Goal: Task Accomplishment & Management: Use online tool/utility

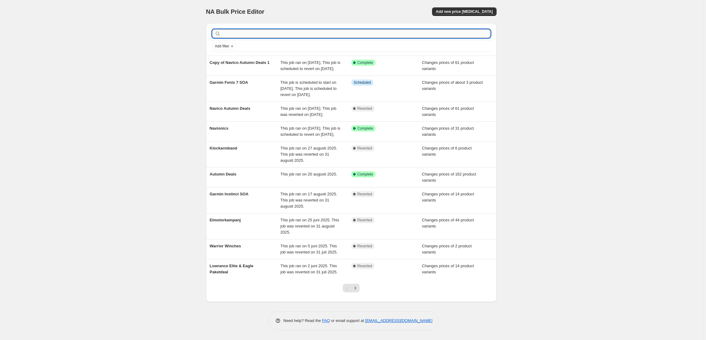
click at [260, 33] on input "text" at bounding box center [356, 33] width 268 height 9
type input "Epropulsion Höstkampanj"
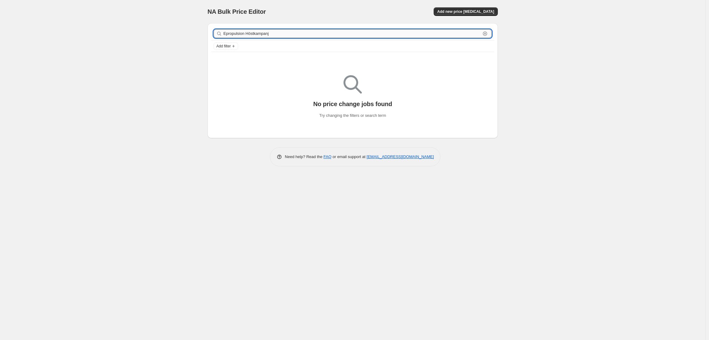
click at [268, 32] on input "Epropulsion Höstkampanj" at bounding box center [351, 33] width 257 height 9
click at [462, 10] on span "Add new price [MEDICAL_DATA]" at bounding box center [466, 11] width 57 height 5
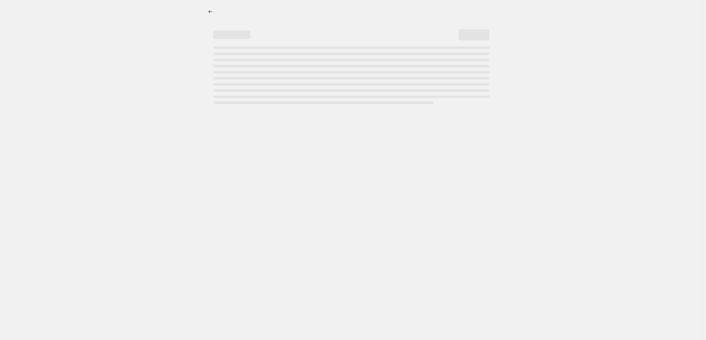
select select "percentage"
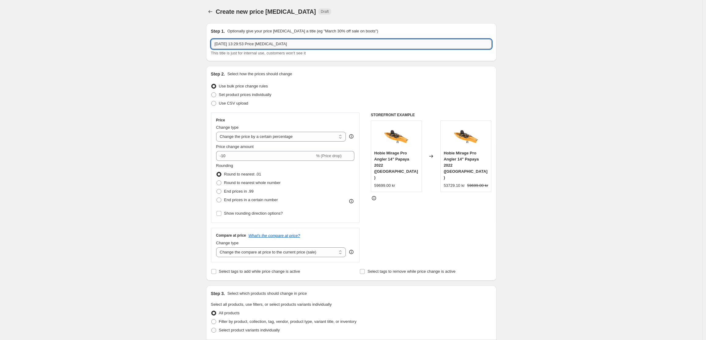
click at [265, 45] on input "[DATE] 13:29:53 Price [MEDICAL_DATA]" at bounding box center [351, 44] width 281 height 10
paste input "Epropulsion Höstkampanj"
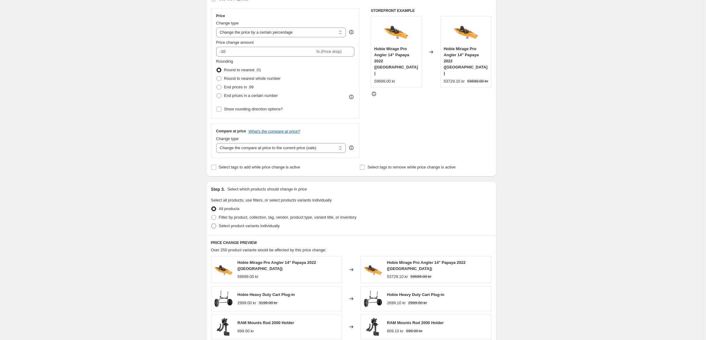
scroll to position [271, 0]
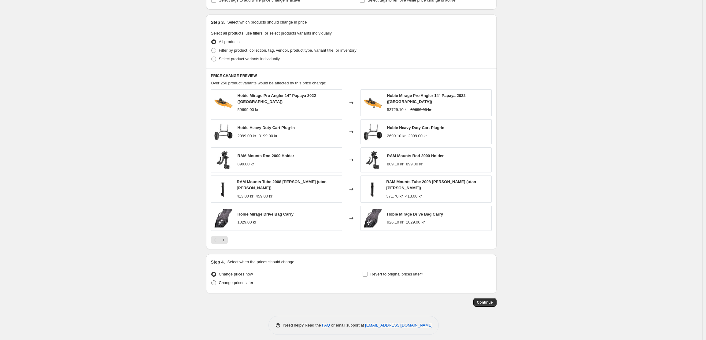
type input "Epropulsion Höstkampanj"
click at [245, 280] on span "Change prices later" at bounding box center [236, 282] width 35 height 5
click at [212, 280] on input "Change prices later" at bounding box center [211, 280] width 0 height 0
radio input "true"
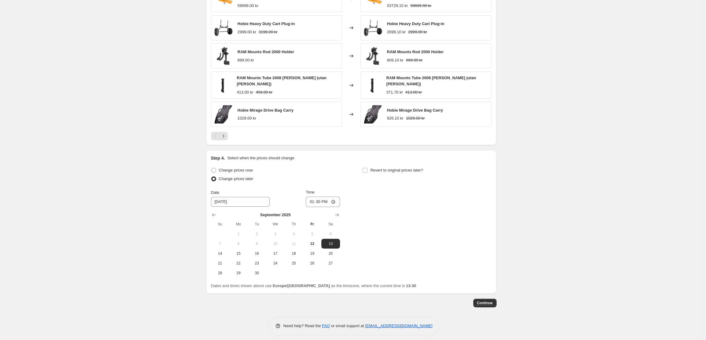
scroll to position [376, 0]
click at [239, 250] on span "15" at bounding box center [238, 252] width 13 height 5
click at [215, 250] on span "14" at bounding box center [219, 252] width 13 height 5
type input "[DATE]"
click at [327, 197] on input "13:30" at bounding box center [323, 201] width 34 height 10
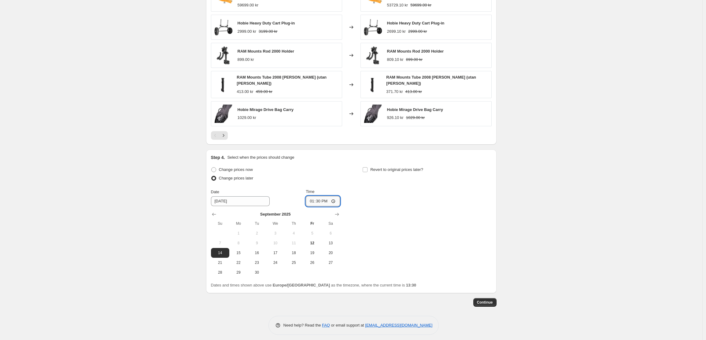
click at [319, 196] on input "13:30" at bounding box center [323, 201] width 34 height 10
type input "23:59"
click at [367, 167] on input "Revert to original prices later?" at bounding box center [365, 169] width 5 height 5
checkbox input "true"
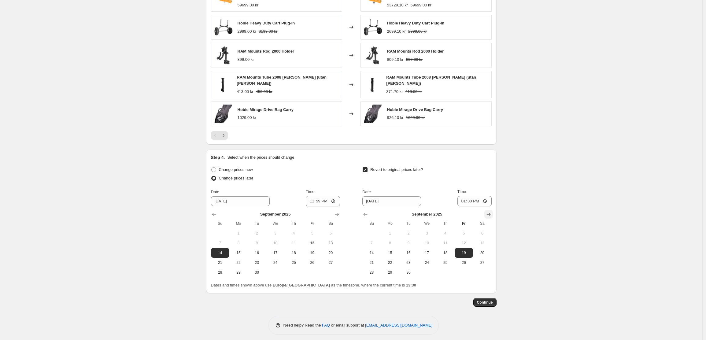
click at [489, 213] on icon "Show next month, October 2025" at bounding box center [488, 214] width 4 height 3
click at [467, 270] on span "31" at bounding box center [463, 272] width 13 height 5
type input "[DATE]"
click at [475, 196] on input "13:30" at bounding box center [474, 201] width 34 height 10
click at [475, 197] on input "13:30" at bounding box center [474, 201] width 34 height 10
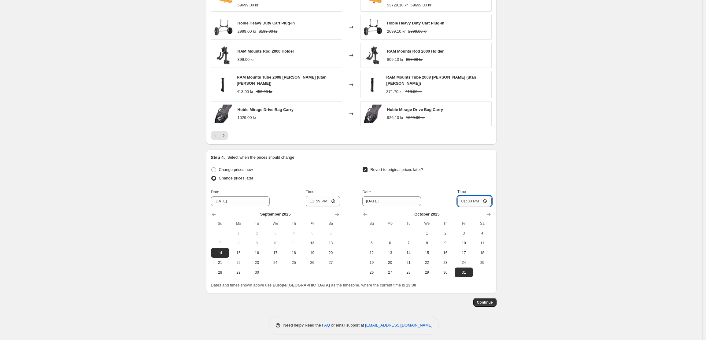
click at [474, 198] on input "13:30" at bounding box center [474, 201] width 34 height 10
click at [475, 197] on input "13:30" at bounding box center [474, 201] width 34 height 10
click at [473, 197] on input "13:30" at bounding box center [474, 201] width 34 height 10
type input "23:59"
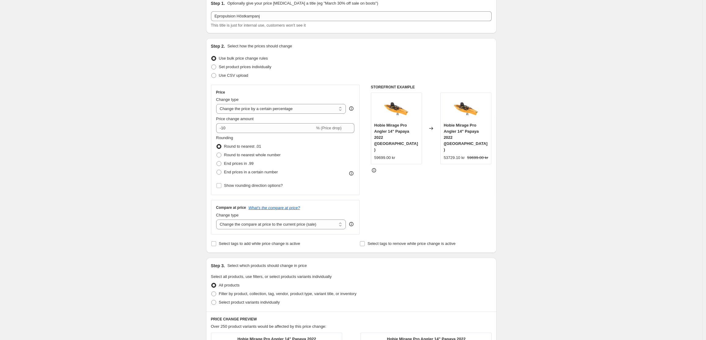
scroll to position [0, 0]
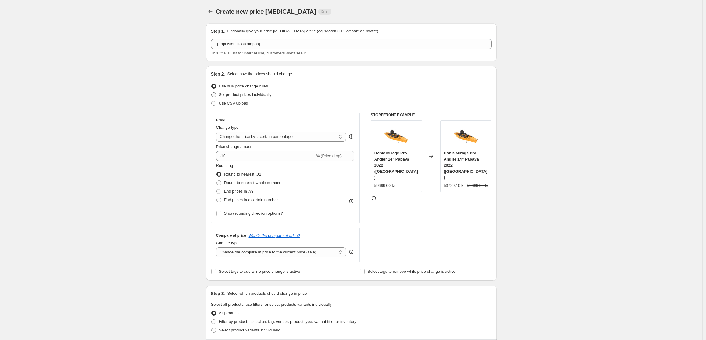
click at [218, 97] on label "Set product prices individually" at bounding box center [241, 95] width 61 height 9
click at [212, 93] on input "Set product prices individually" at bounding box center [211, 92] width 0 height 0
radio input "true"
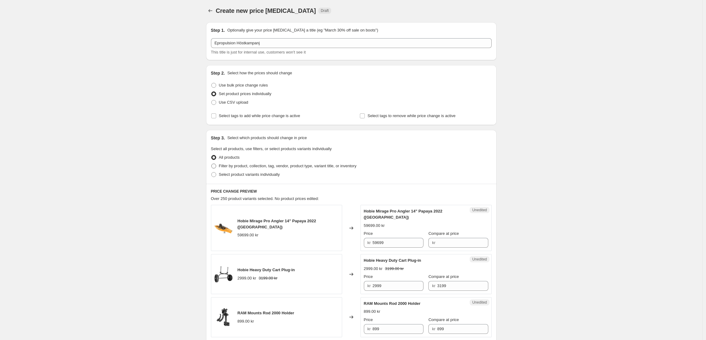
scroll to position [1, 0]
click at [241, 175] on span "Select product variants individually" at bounding box center [249, 174] width 61 height 5
click at [212, 172] on input "Select product variants individually" at bounding box center [211, 172] width 0 height 0
radio input "true"
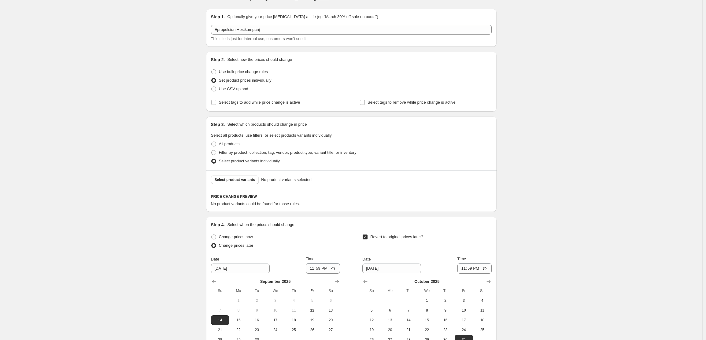
scroll to position [54, 0]
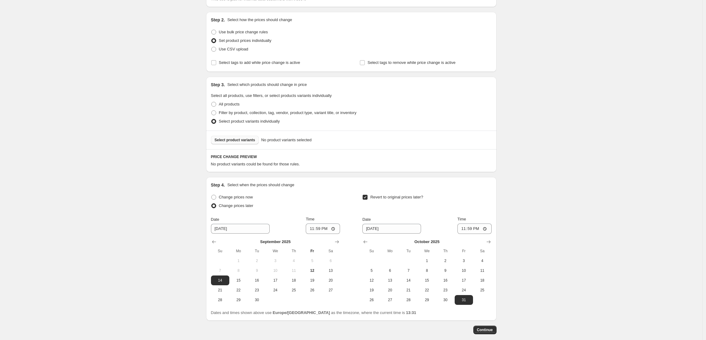
click at [239, 140] on span "Select product variants" at bounding box center [235, 140] width 41 height 5
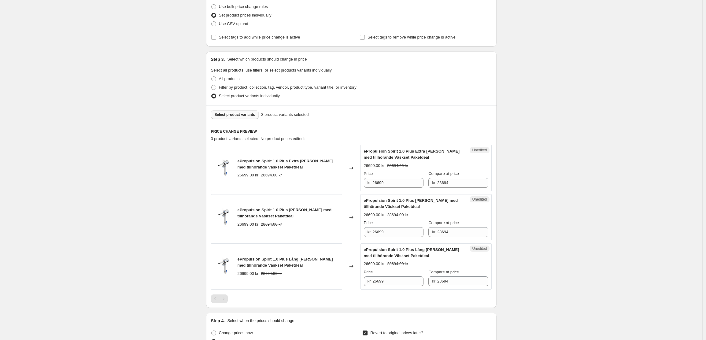
scroll to position [87, 0]
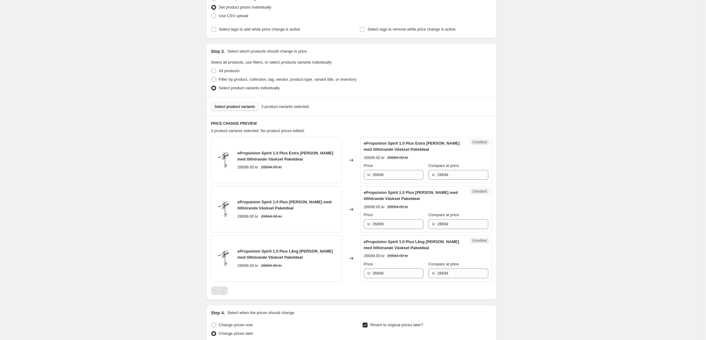
click at [243, 106] on span "Select product variants" at bounding box center [235, 106] width 41 height 5
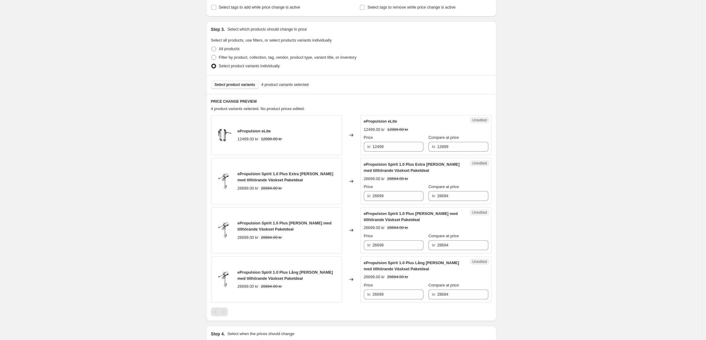
scroll to position [135, 0]
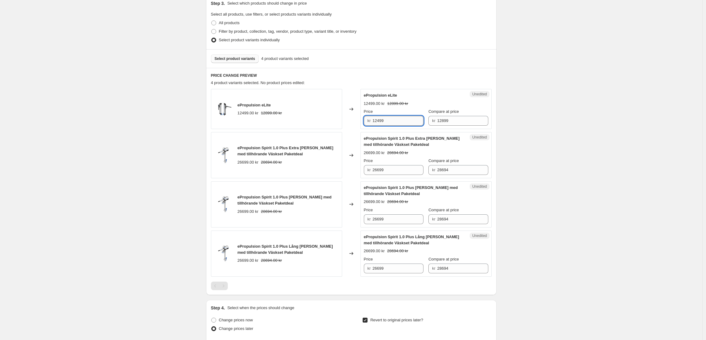
click at [386, 120] on input "12499" at bounding box center [397, 121] width 51 height 10
type input "10900"
click at [380, 171] on input "26699" at bounding box center [397, 170] width 51 height 10
type input "24699"
click at [377, 218] on input "26699" at bounding box center [397, 219] width 51 height 10
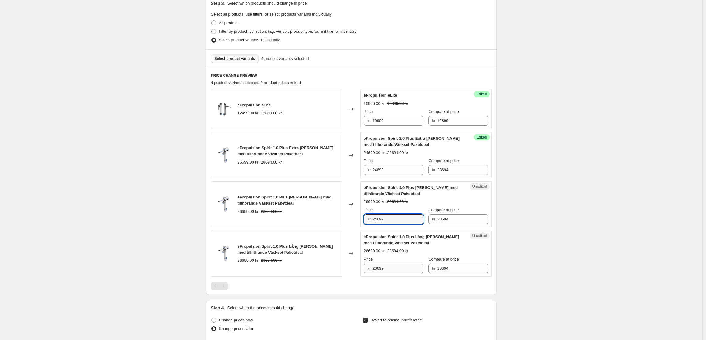
type input "24699"
click at [376, 269] on input "26699" at bounding box center [397, 269] width 51 height 10
type input "24699"
drag, startPoint x: 638, startPoint y: 190, endPoint x: 628, endPoint y: 185, distance: 11.6
click at [638, 190] on div "Create new price [MEDICAL_DATA]. This page is ready Create new price [MEDICAL_D…" at bounding box center [351, 180] width 702 height 630
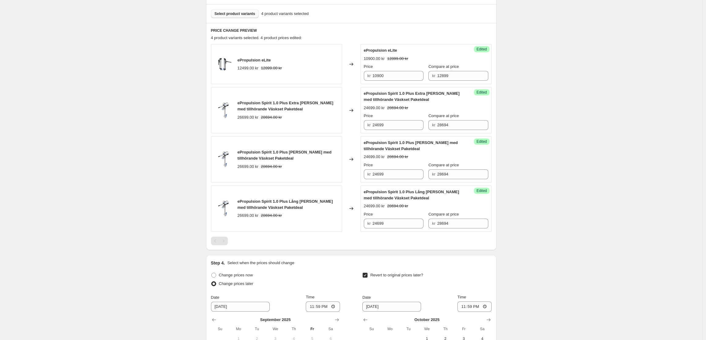
scroll to position [290, 0]
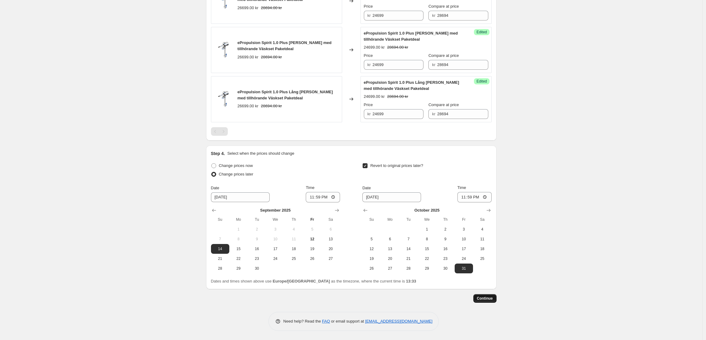
click at [489, 299] on span "Continue" at bounding box center [485, 298] width 16 height 5
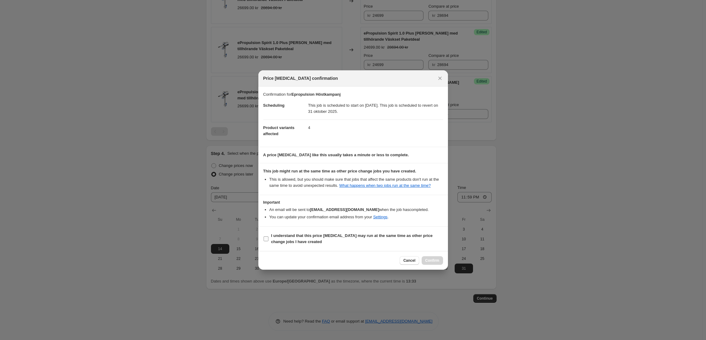
click at [267, 241] on input "I understand that this price [MEDICAL_DATA] may run at the same time as other p…" at bounding box center [266, 238] width 5 height 5
checkbox input "true"
click at [425, 262] on span "Confirm" at bounding box center [432, 260] width 14 height 5
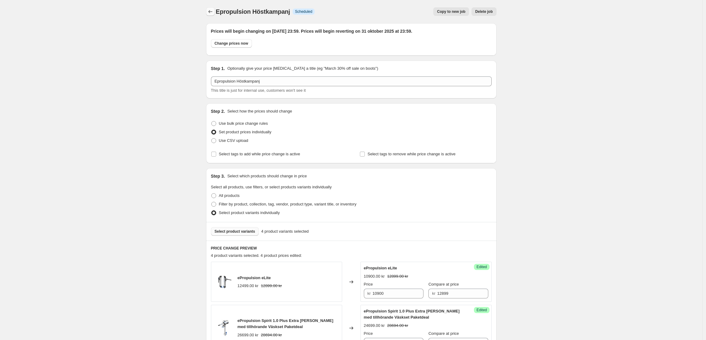
click at [210, 13] on icon "Price change jobs" at bounding box center [210, 12] width 6 height 6
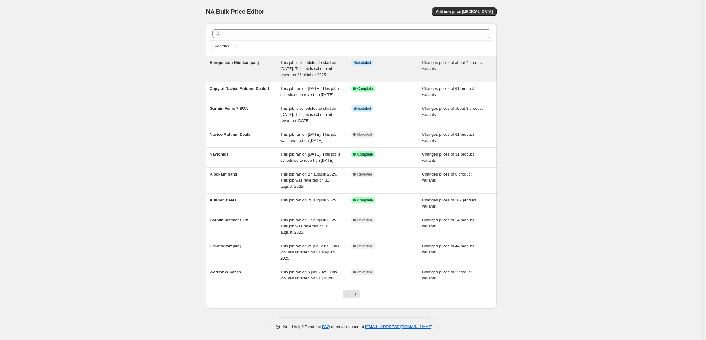
click at [256, 64] on span "Epropulsion Höstkampanj" at bounding box center [234, 62] width 49 height 5
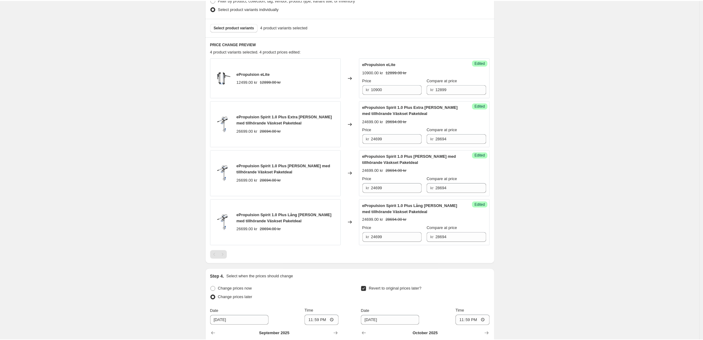
scroll to position [71, 0]
